Goal: Task Accomplishment & Management: Manage account settings

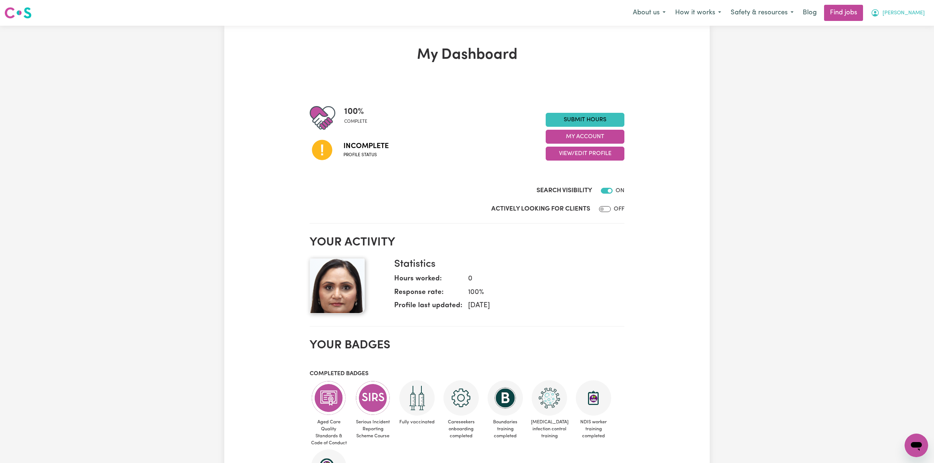
click at [914, 11] on span "[PERSON_NAME]" at bounding box center [903, 13] width 42 height 8
click at [901, 58] on link "Logout" at bounding box center [900, 56] width 58 height 14
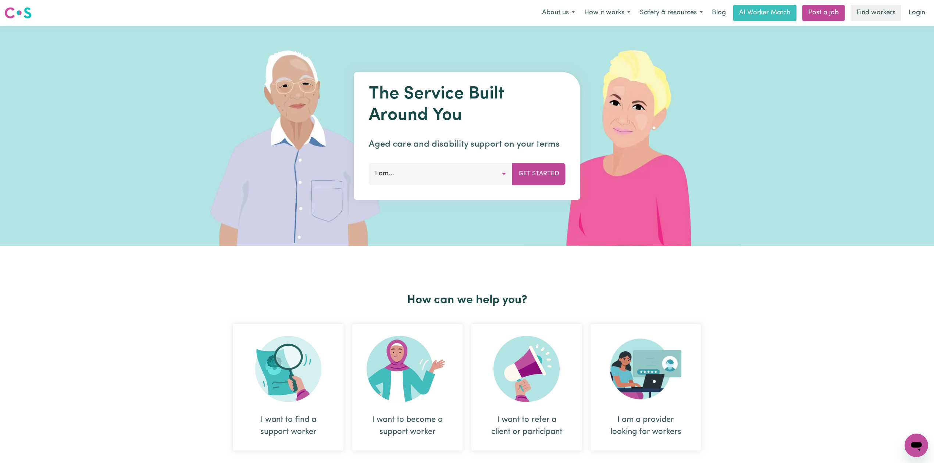
click at [918, 14] on link "Login" at bounding box center [916, 13] width 25 height 16
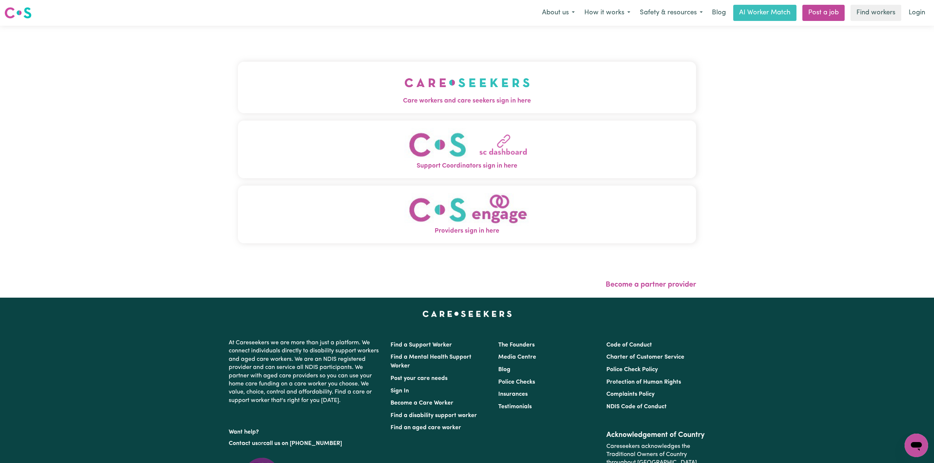
click at [320, 49] on div "Care workers and care seekers sign in here Support Coordinators sign in here Pr…" at bounding box center [467, 156] width 458 height 232
click at [316, 80] on button "Care workers and care seekers sign in here" at bounding box center [467, 87] width 458 height 51
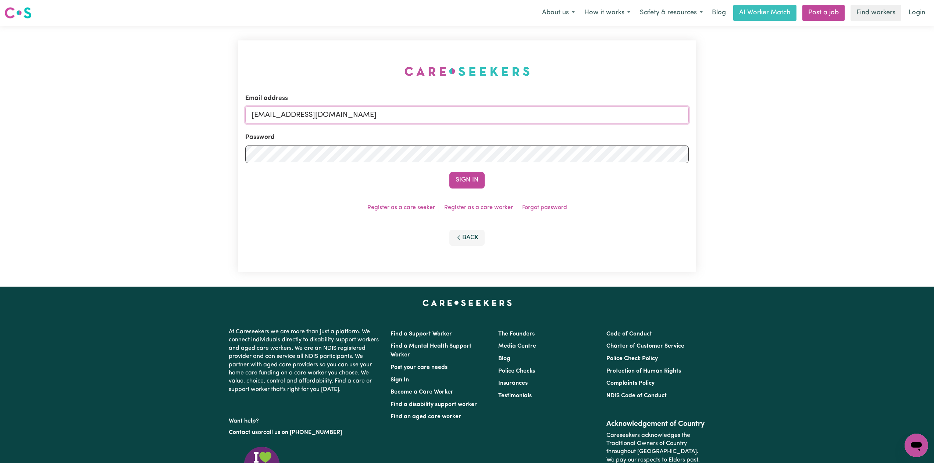
click at [330, 112] on input "[EMAIL_ADDRESS][DOMAIN_NAME]" at bounding box center [466, 115] width 443 height 18
click at [291, 111] on input "Superuser~[EMAIL_ADDRESS][DOMAIN_NAME]" at bounding box center [466, 115] width 443 height 18
drag, startPoint x: 288, startPoint y: 111, endPoint x: 512, endPoint y: 114, distance: 223.5
click at [512, 114] on input "Superuser~[EMAIL_ADDRESS][DOMAIN_NAME]" at bounding box center [466, 115] width 443 height 18
type input "Superuser~[EMAIL_ADDRESS][DOMAIN_NAME]"
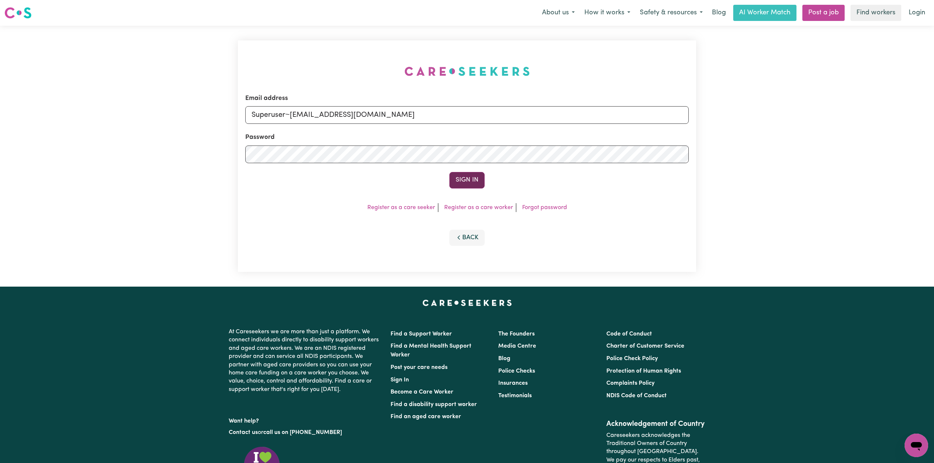
click at [455, 176] on button "Sign In" at bounding box center [466, 180] width 35 height 16
